Goal: Information Seeking & Learning: Learn about a topic

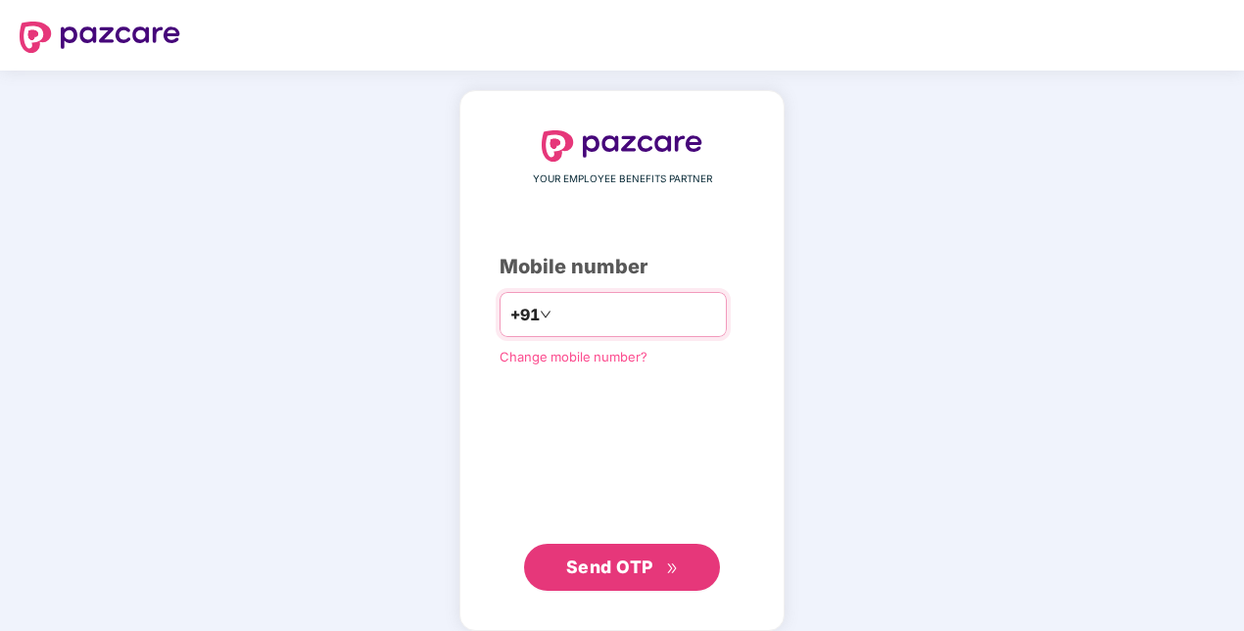
click at [644, 314] on input "**********" at bounding box center [635, 314] width 161 height 31
type input "*"
type input "**********"
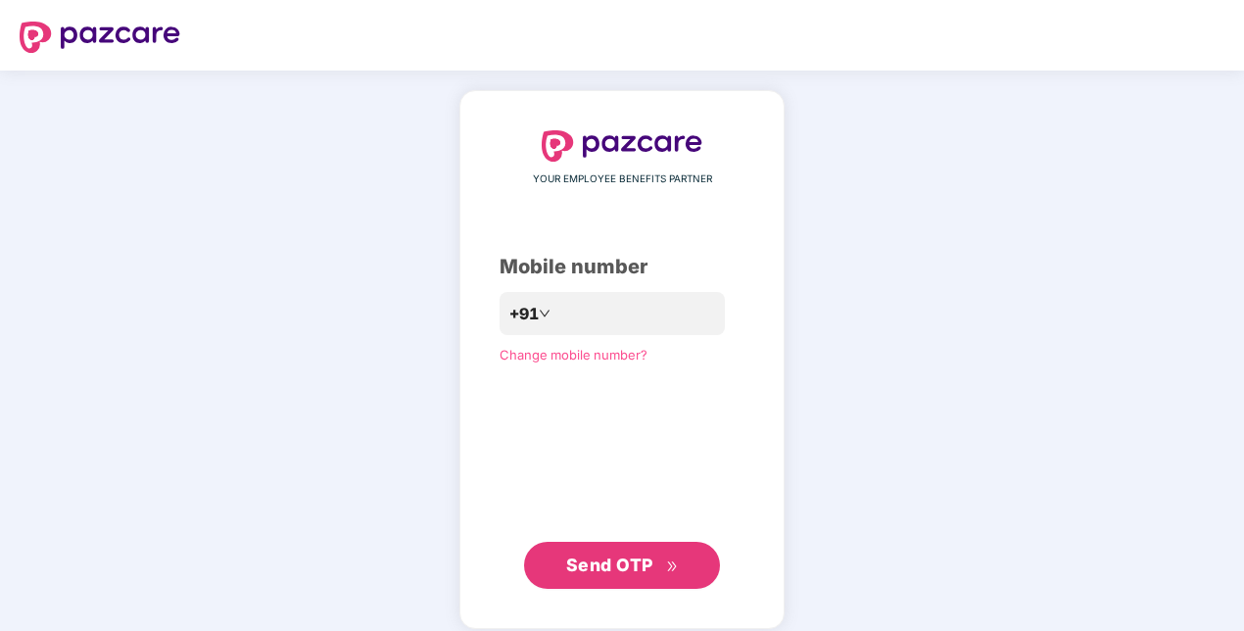
click at [638, 576] on span "Send OTP" at bounding box center [622, 564] width 113 height 27
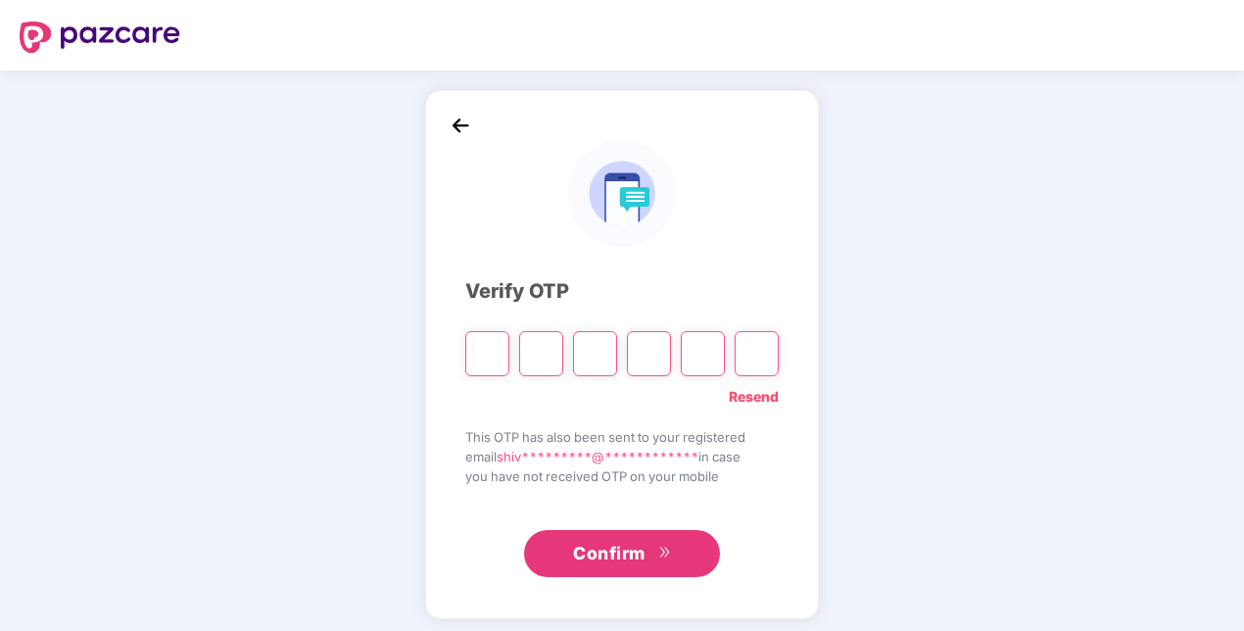
type input "*"
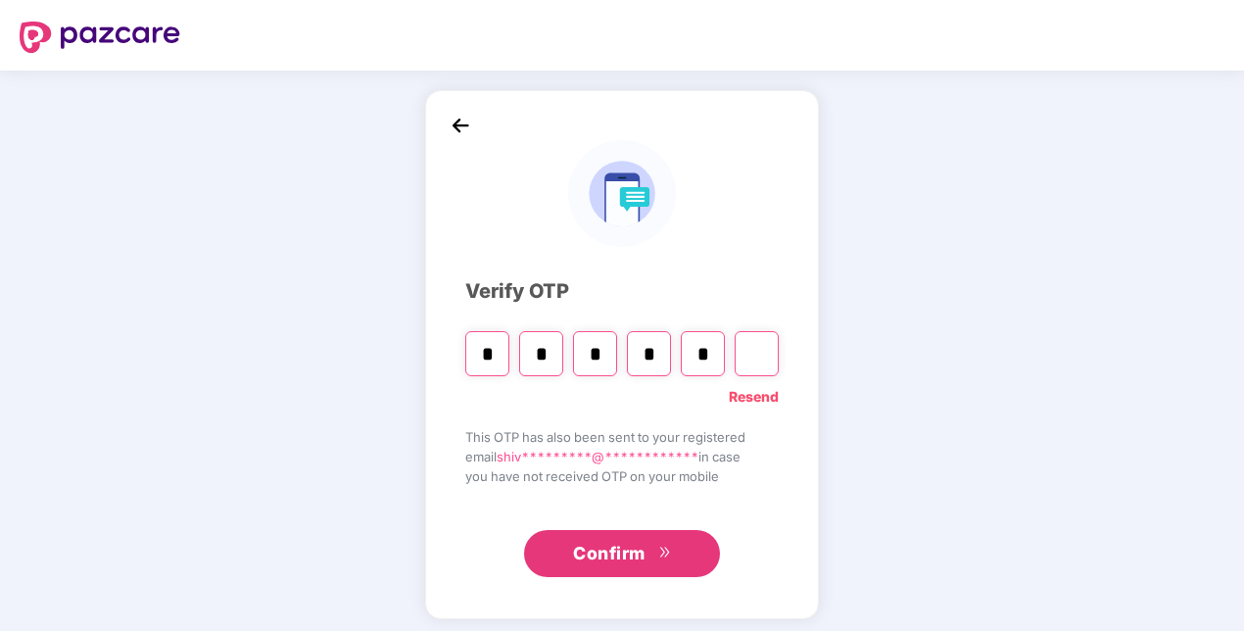
type input "*"
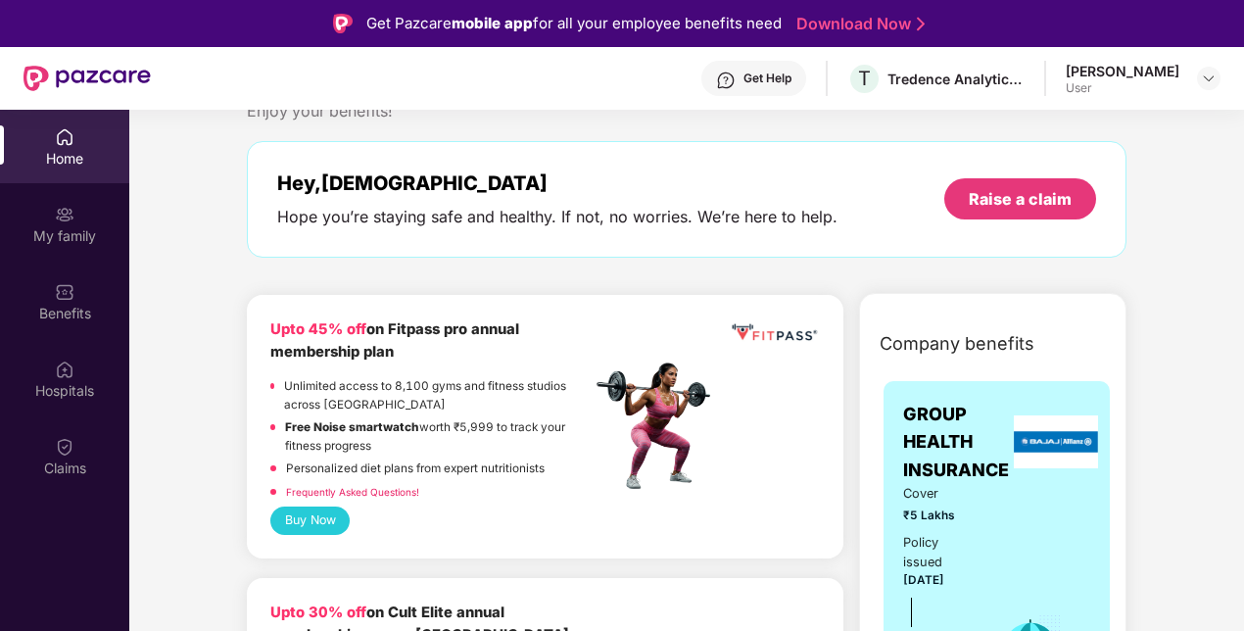
scroll to position [61, 0]
click at [328, 519] on button "Buy Now" at bounding box center [309, 521] width 79 height 28
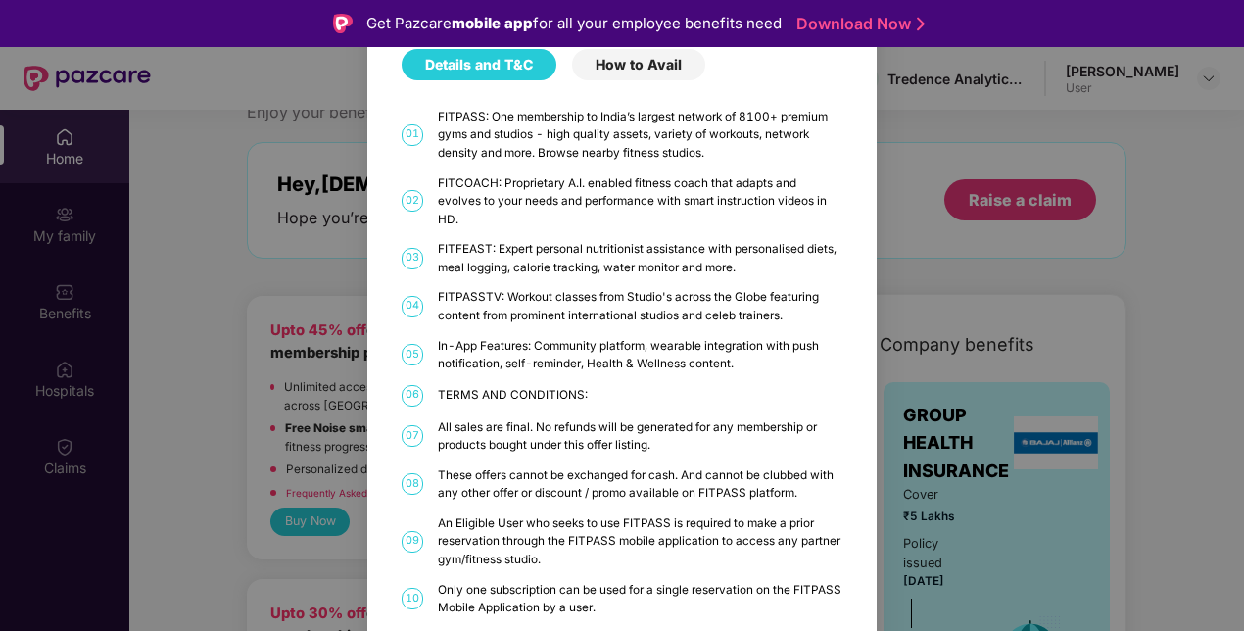
scroll to position [55, 0]
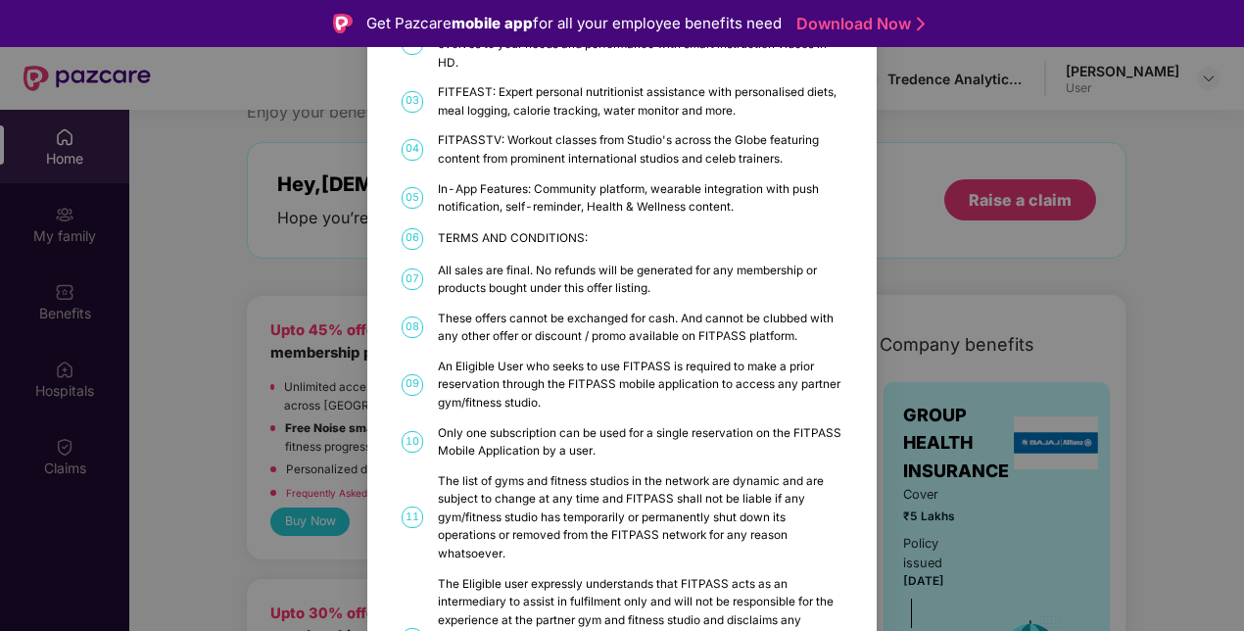
scroll to position [213, 0]
drag, startPoint x: 624, startPoint y: 245, endPoint x: 697, endPoint y: 249, distance: 73.5
click at [697, 260] on div "All sales are final. No refunds will be generated for any membership or product…" at bounding box center [640, 278] width 404 height 36
click at [523, 307] on div "These offers cannot be exchanged for cash. And cannot be clubbed with any other…" at bounding box center [640, 325] width 404 height 36
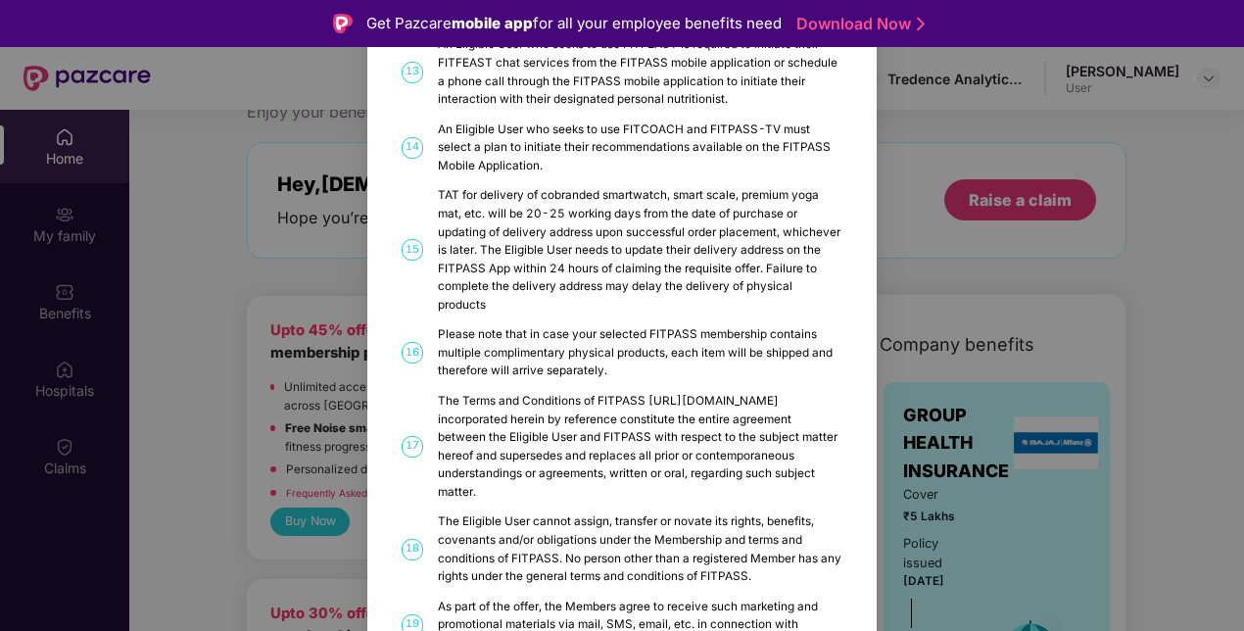
scroll to position [905, 0]
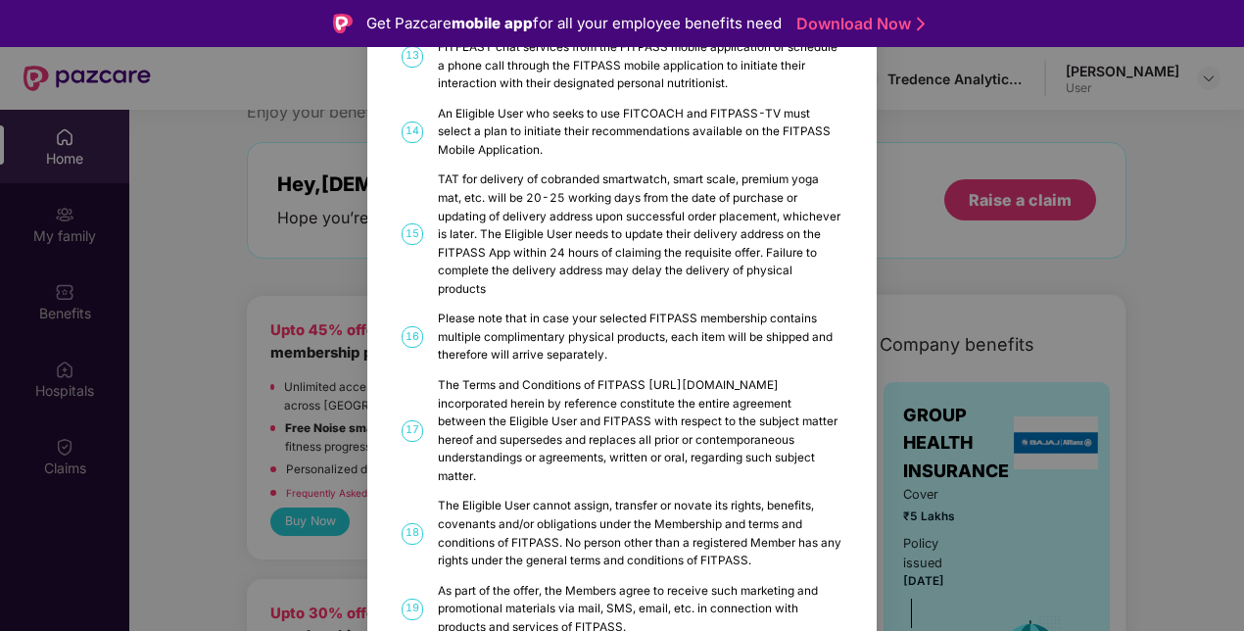
click at [184, 240] on div "FITPASS Details and T&C How to Avail 01 FITPASS: One membership to India’s larg…" at bounding box center [622, 315] width 1244 height 631
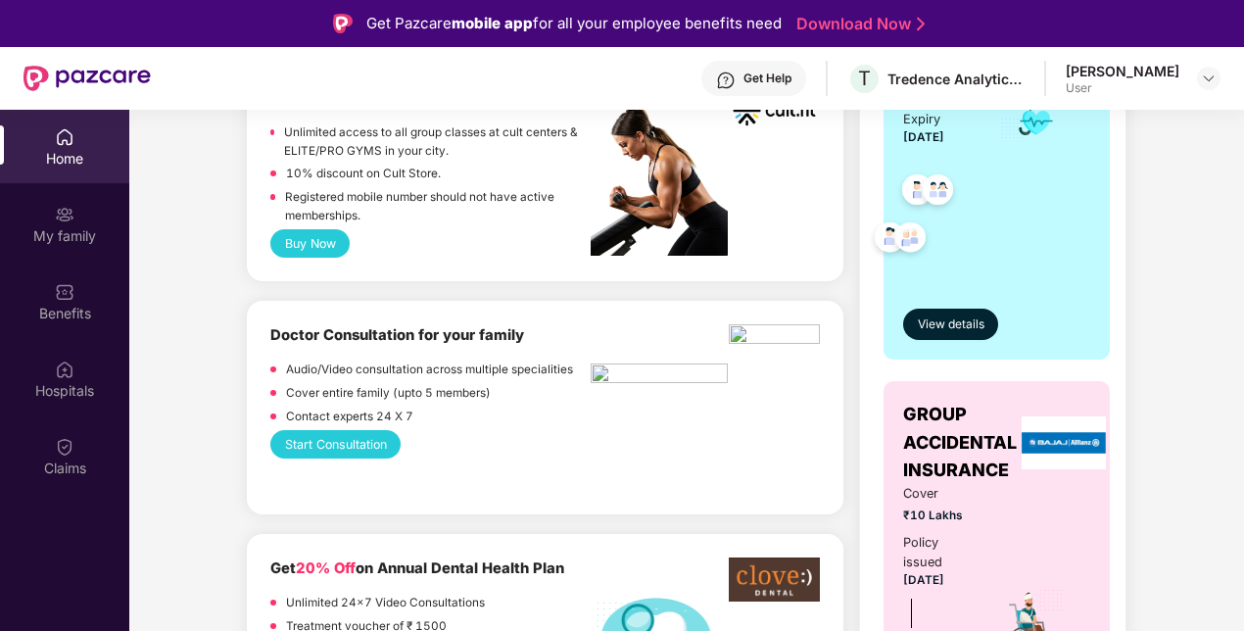
scroll to position [600, 0]
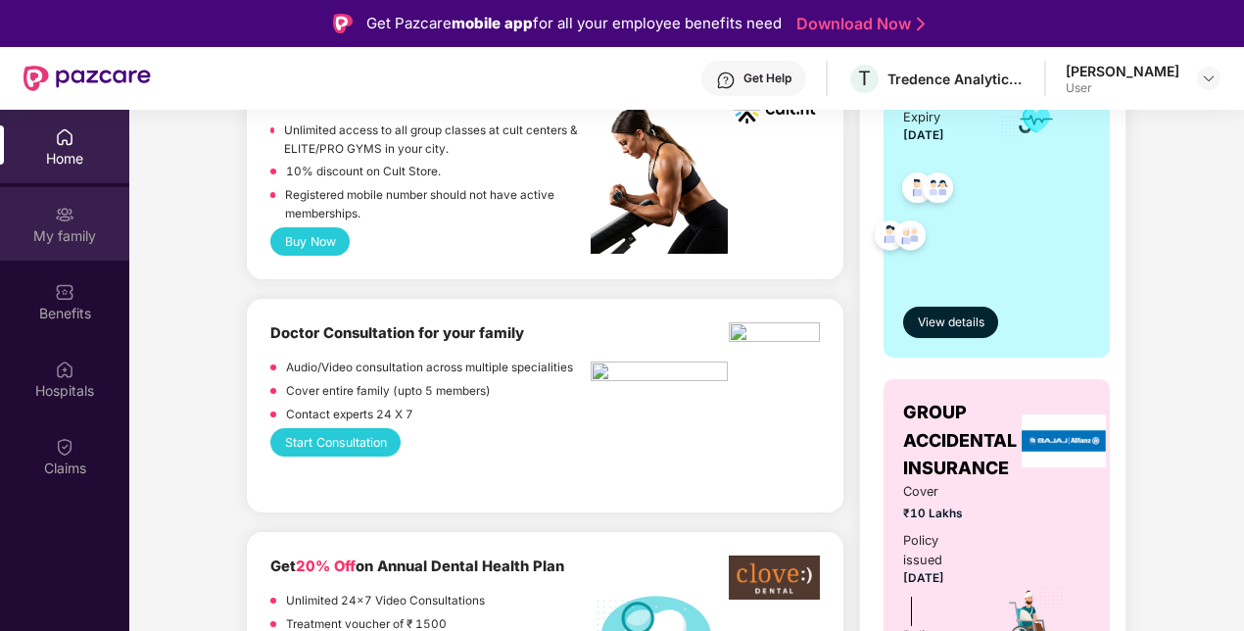
click at [72, 221] on img at bounding box center [65, 215] width 20 height 20
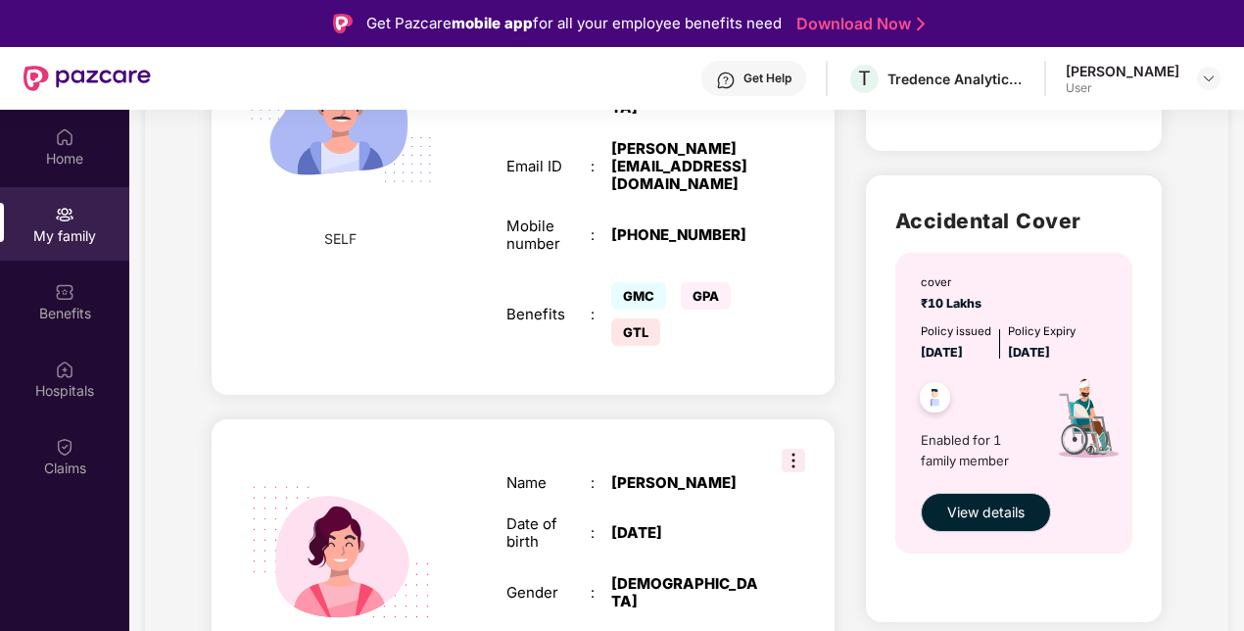
scroll to position [543, 0]
click at [643, 317] on span "GTL" at bounding box center [635, 330] width 49 height 27
click at [705, 281] on span "GPA" at bounding box center [706, 294] width 50 height 27
click at [644, 514] on div "Date of birth : [DEMOGRAPHIC_DATA]" at bounding box center [632, 531] width 253 height 35
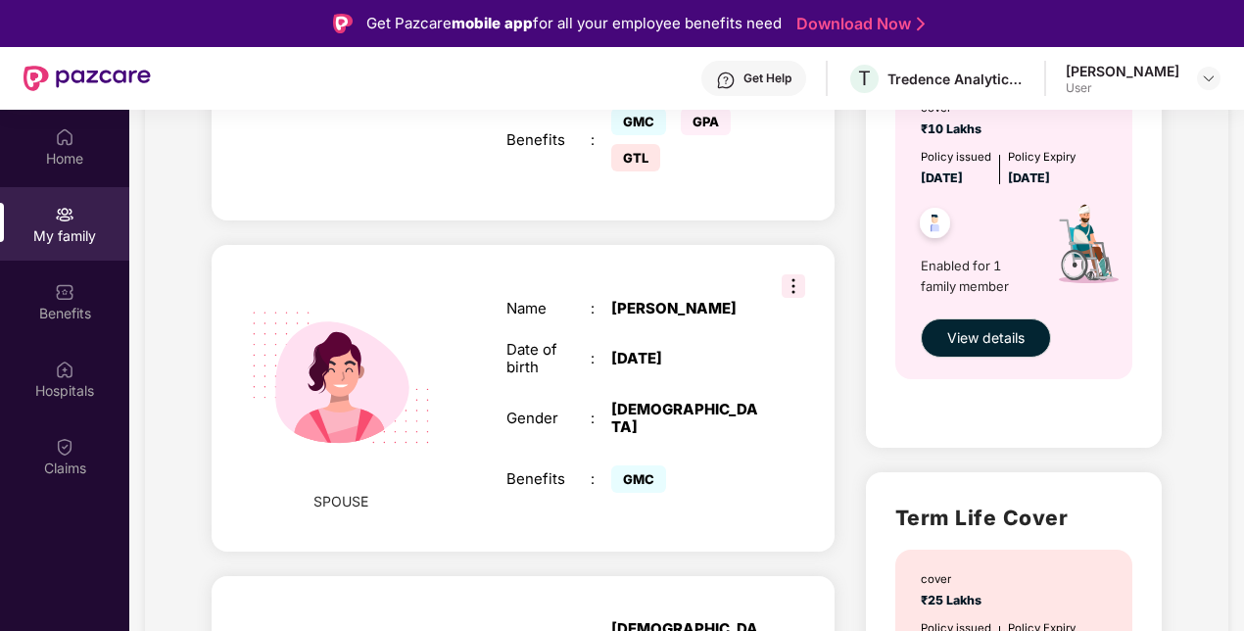
scroll to position [718, 0]
click at [637, 464] on span "GMC" at bounding box center [638, 477] width 55 height 27
drag, startPoint x: 637, startPoint y: 450, endPoint x: 761, endPoint y: 460, distance: 124.7
click at [761, 460] on div "Name : [PERSON_NAME] Date of birth : [DEMOGRAPHIC_DATA] Gender : [DEMOGRAPHIC_D…" at bounding box center [633, 397] width 292 height 247
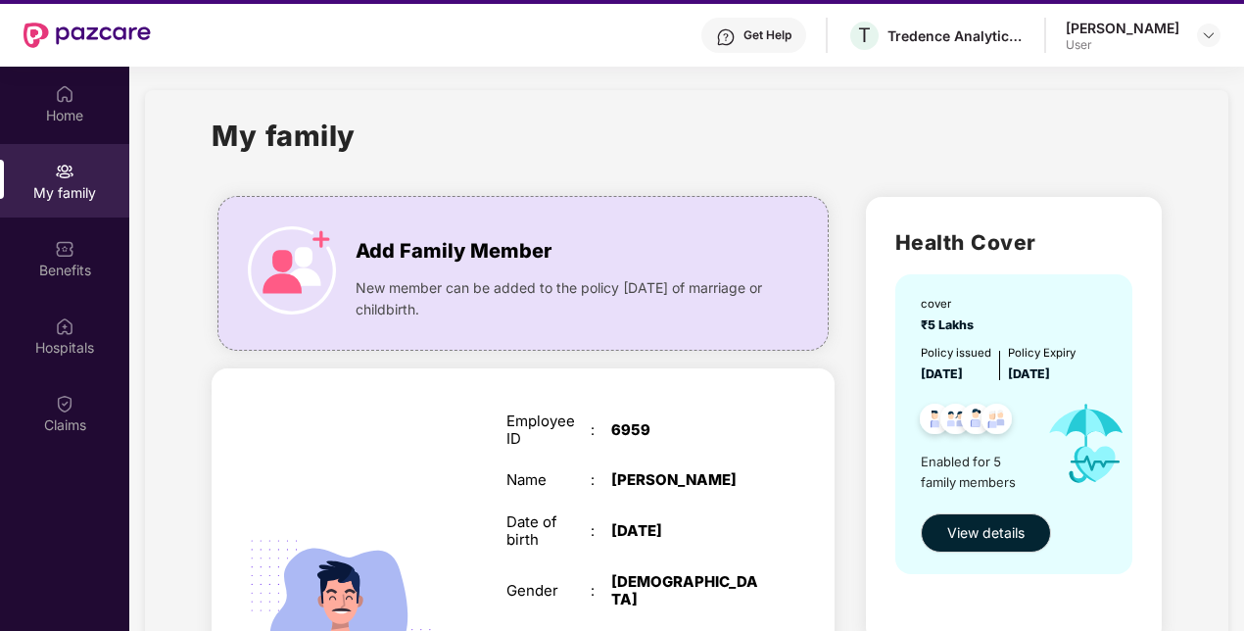
scroll to position [0, 0]
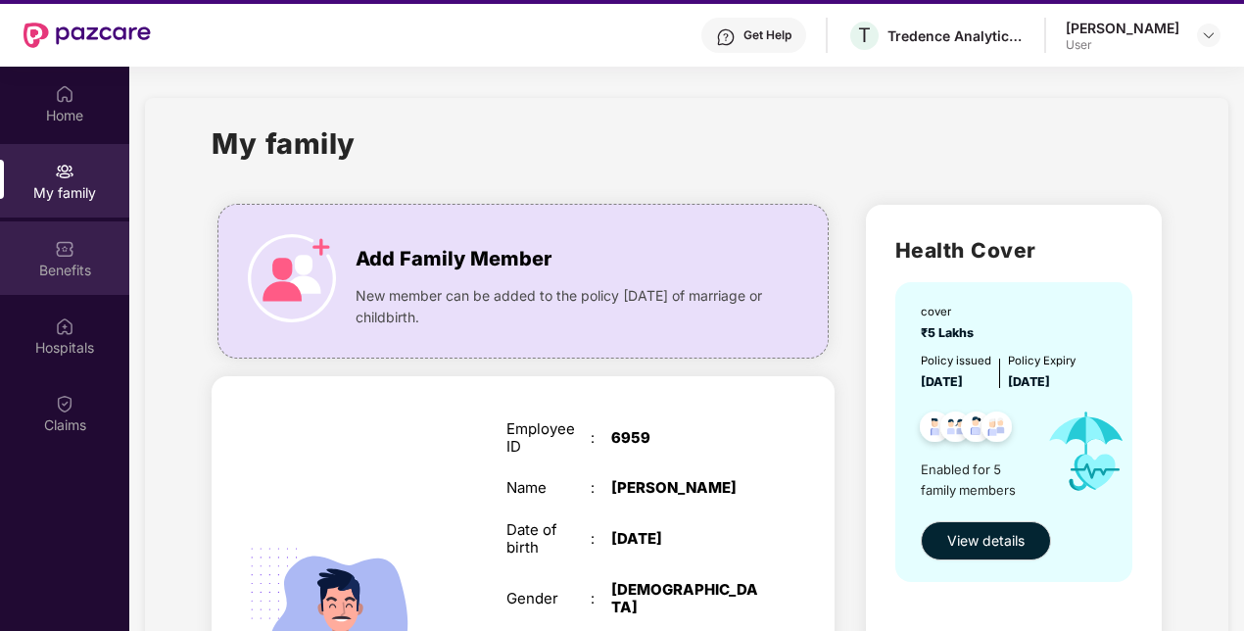
click at [75, 259] on div "Benefits" at bounding box center [64, 257] width 129 height 73
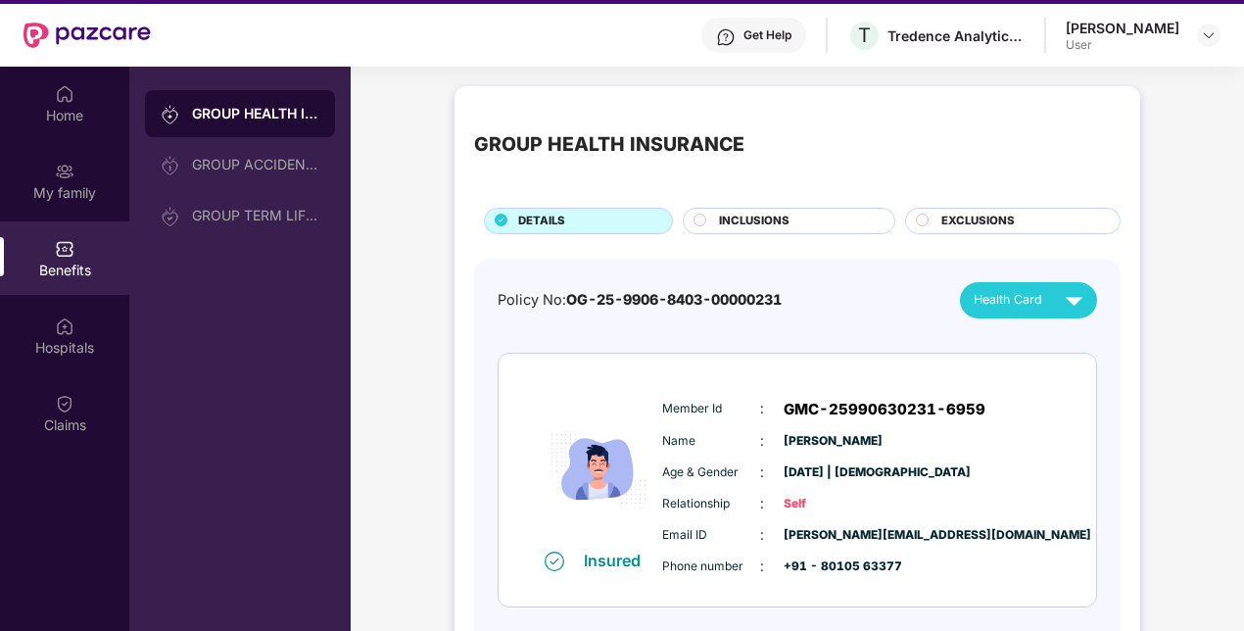
click at [736, 215] on span "INCLUSIONS" at bounding box center [754, 221] width 71 height 18
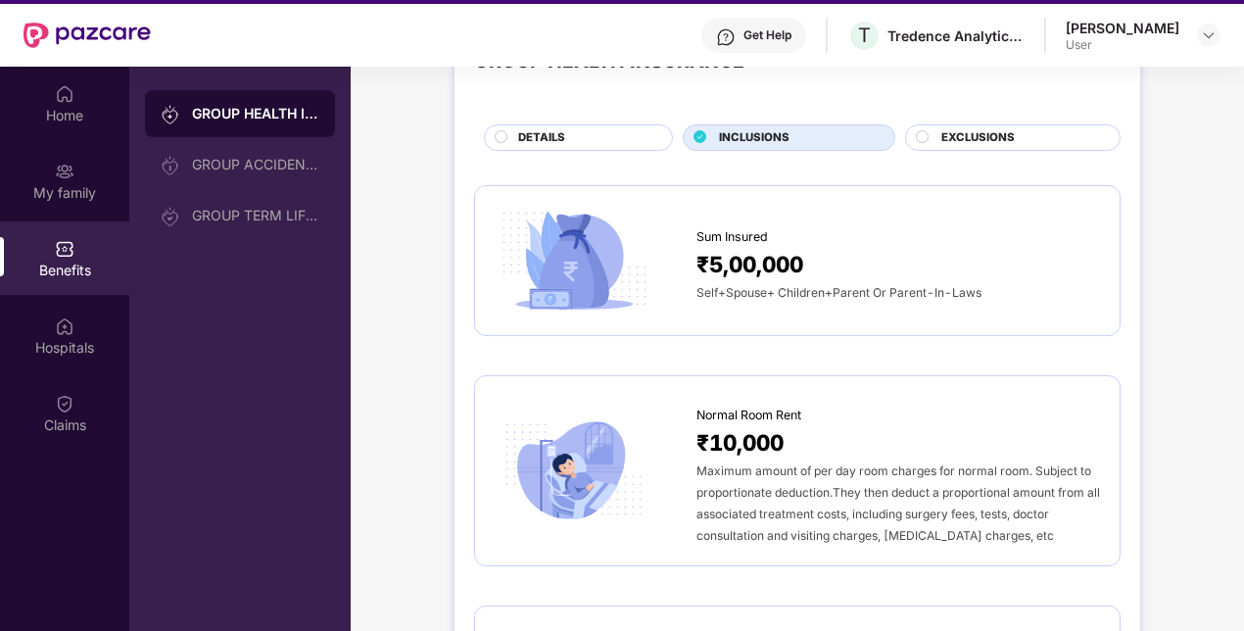
scroll to position [84, 0]
click at [272, 164] on div "GROUP ACCIDENTAL INSURANCE" at bounding box center [255, 165] width 127 height 16
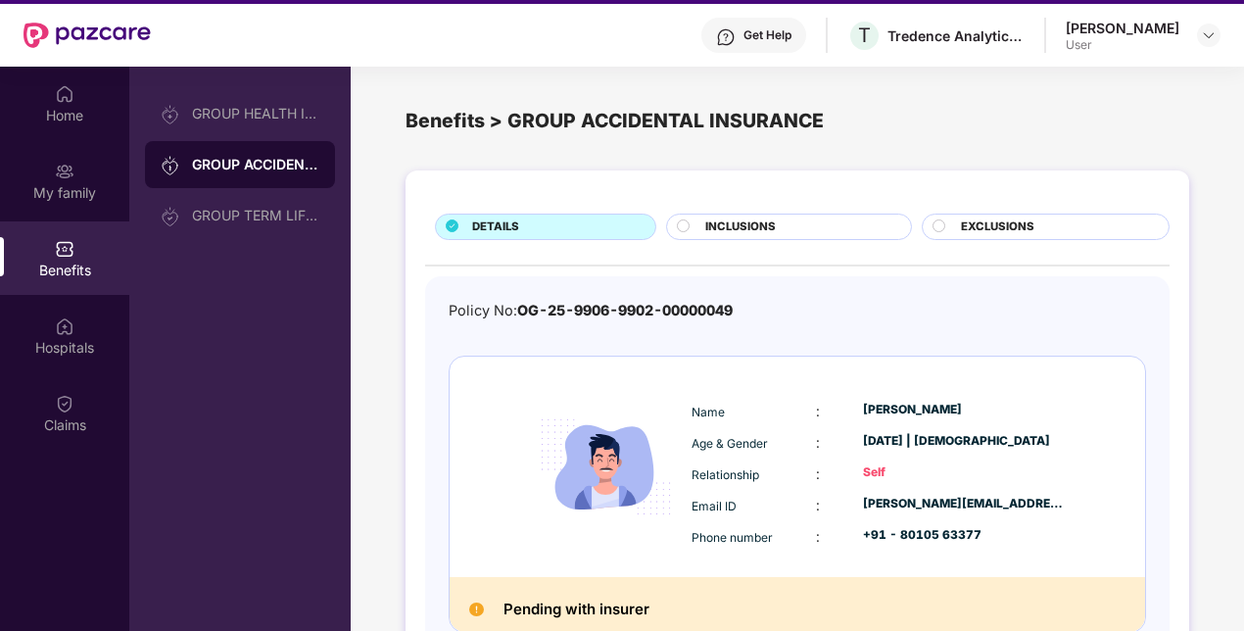
scroll to position [55, 0]
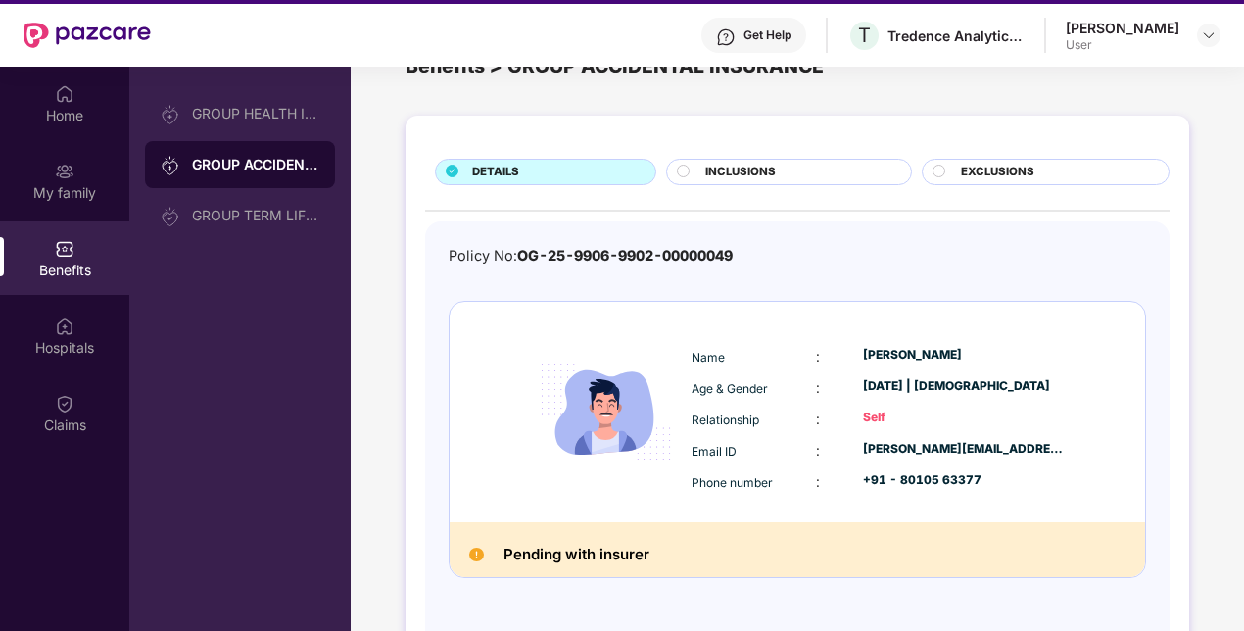
click at [525, 554] on h2 "Pending with insurer" at bounding box center [576, 554] width 146 height 25
click at [276, 217] on div "GROUP TERM LIFE INSURANCE" at bounding box center [255, 216] width 127 height 16
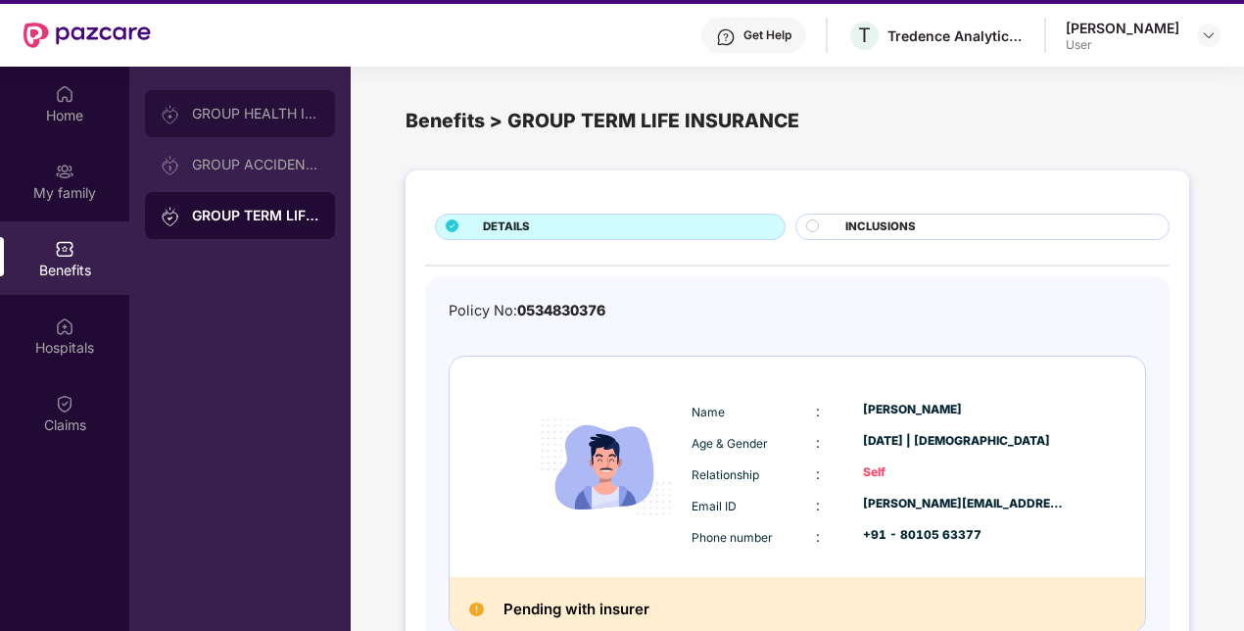
click at [294, 109] on div "GROUP HEALTH INSURANCE" at bounding box center [255, 114] width 127 height 16
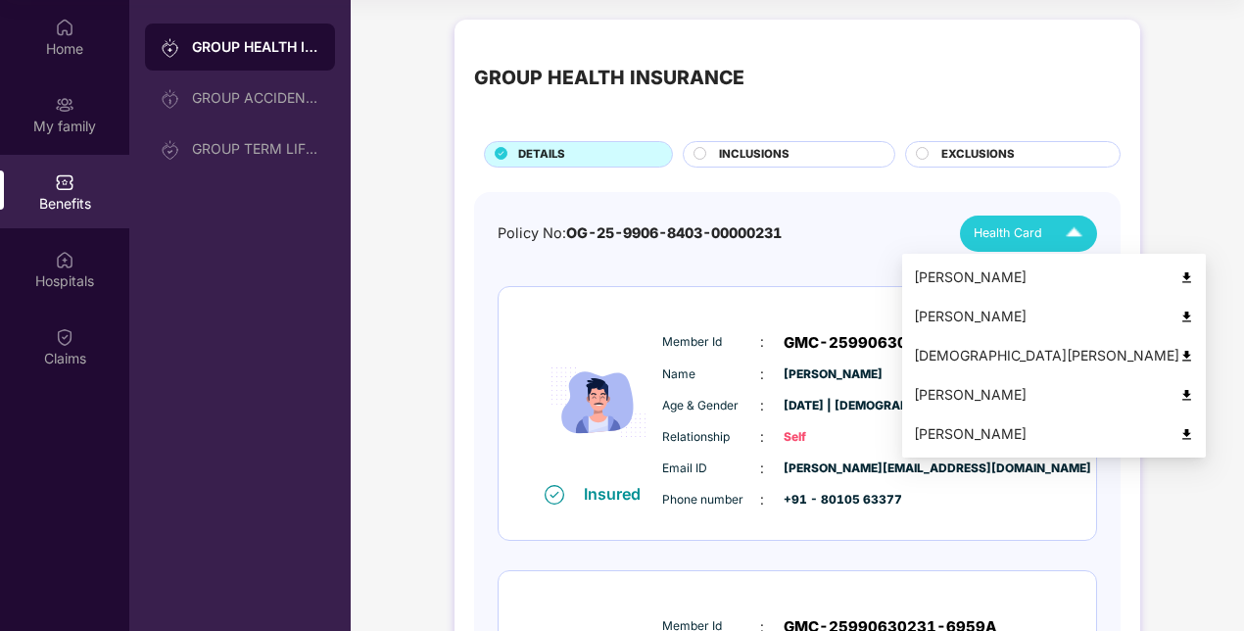
click at [1112, 349] on div "[DEMOGRAPHIC_DATA][PERSON_NAME]" at bounding box center [1054, 356] width 280 height 22
